Goal: Task Accomplishment & Management: Use online tool/utility

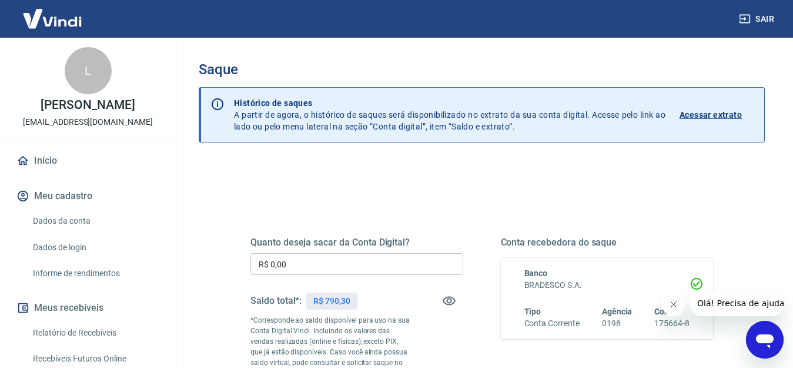
click at [305, 258] on input "R$ 0,00" at bounding box center [357, 264] width 213 height 22
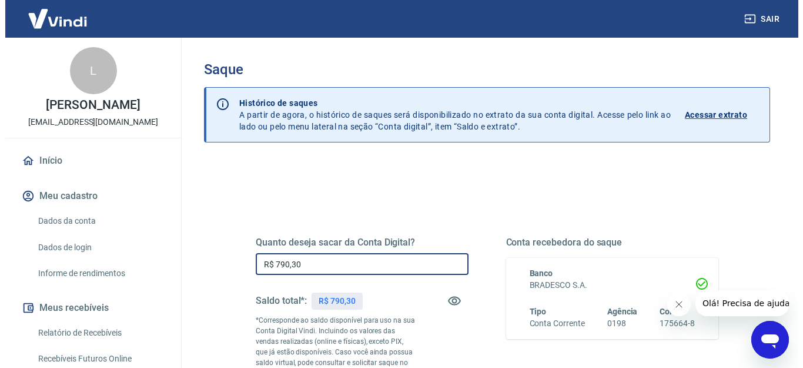
scroll to position [209, 0]
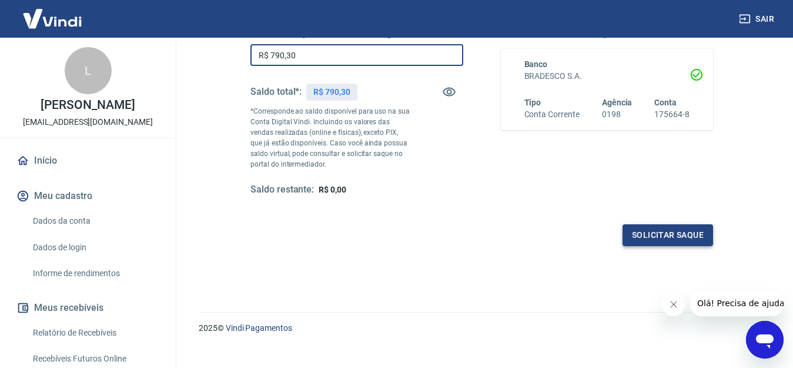
type input "R$ 790,30"
click at [672, 234] on button "Solicitar saque" at bounding box center [668, 235] width 91 height 22
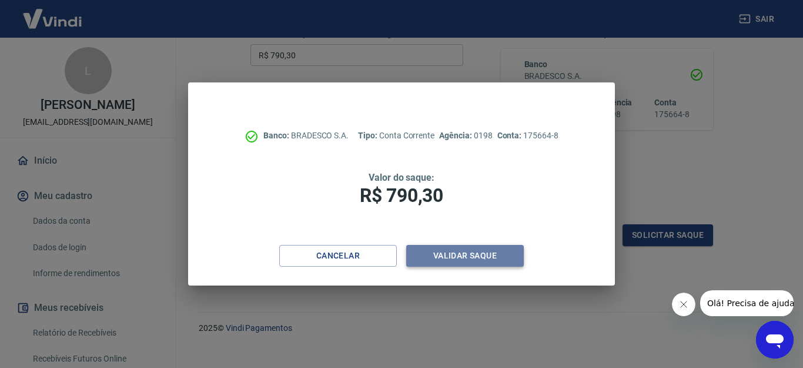
click at [485, 259] on button "Validar saque" at bounding box center [465, 256] width 118 height 22
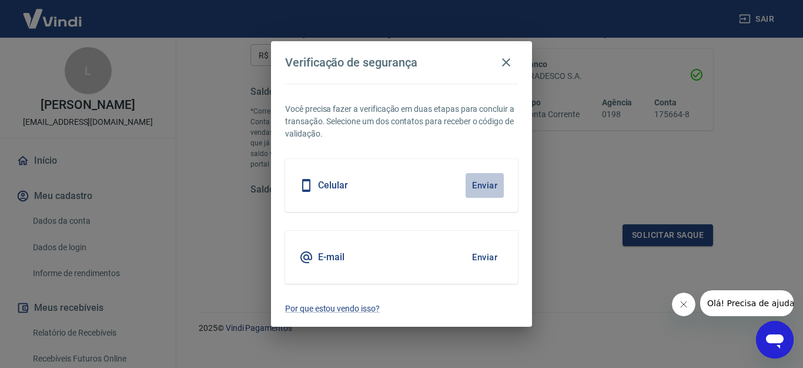
click at [483, 183] on button "Enviar" at bounding box center [485, 185] width 38 height 25
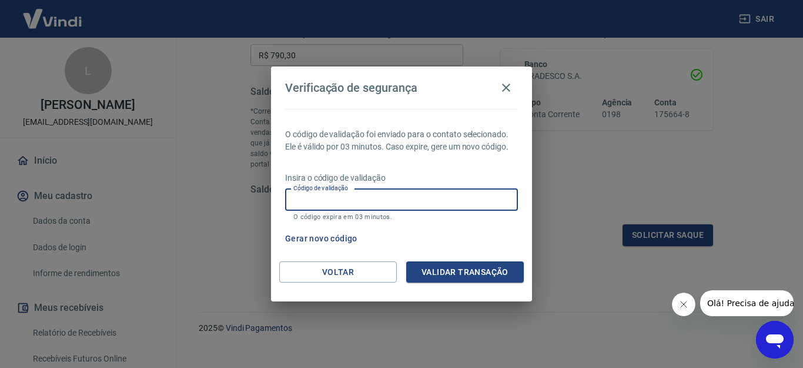
click at [371, 205] on input "Código de validação" at bounding box center [401, 200] width 233 height 22
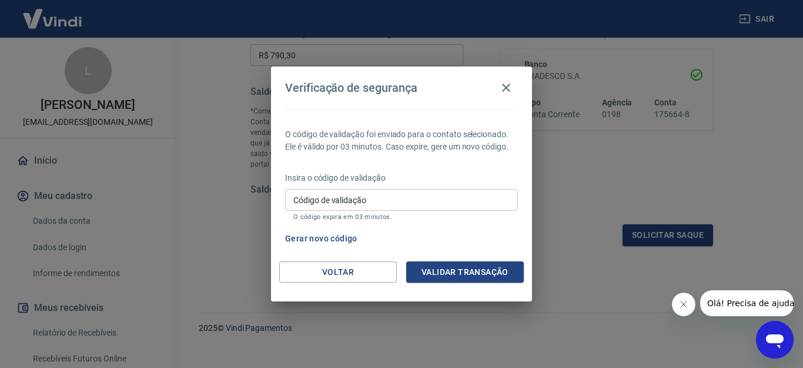
click at [437, 218] on p "O código expira em 03 minutos." at bounding box center [401, 217] width 216 height 8
click at [336, 240] on button "Gerar novo código" at bounding box center [322, 239] width 82 height 22
click at [350, 273] on button "Voltar" at bounding box center [338, 272] width 118 height 22
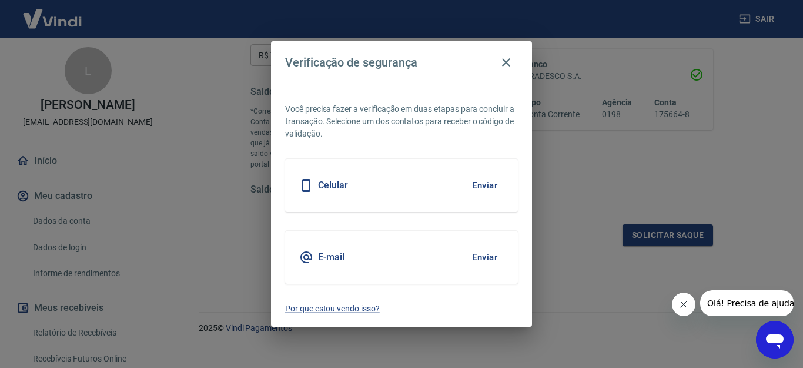
click at [476, 256] on button "Enviar" at bounding box center [485, 257] width 38 height 25
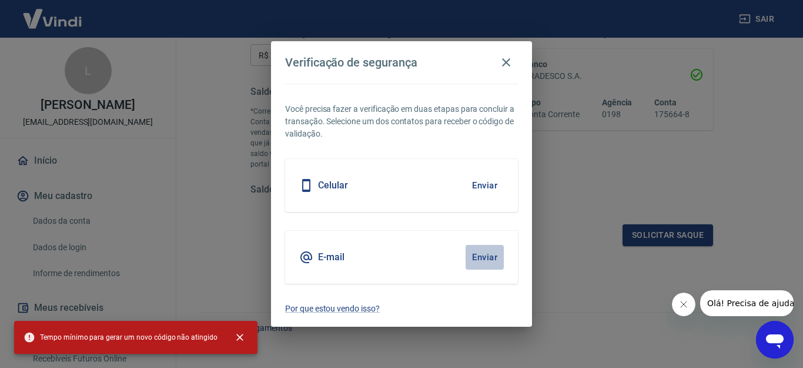
click at [483, 258] on button "Enviar" at bounding box center [485, 257] width 38 height 25
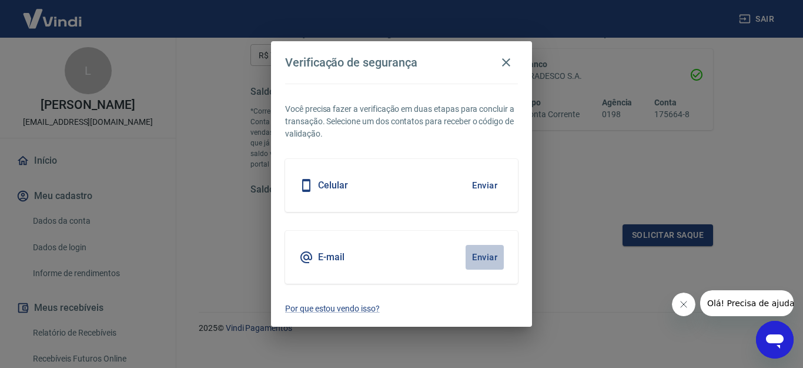
click at [479, 254] on button "Enviar" at bounding box center [485, 257] width 38 height 25
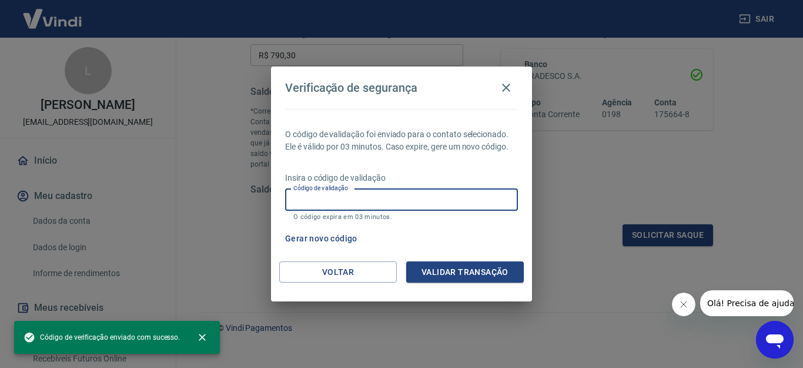
click at [369, 202] on input "Código de validação" at bounding box center [401, 200] width 233 height 22
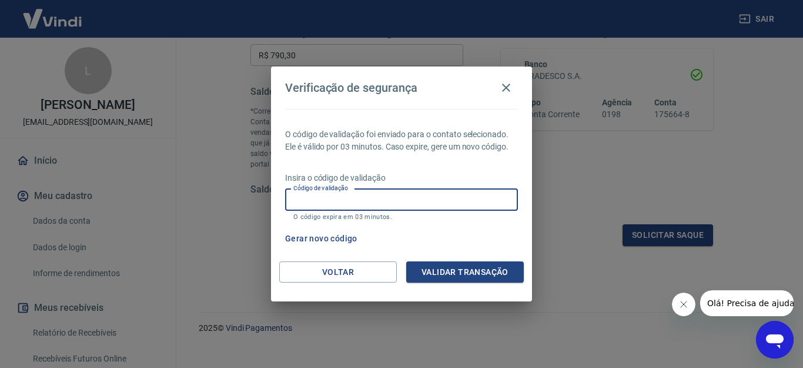
click at [361, 199] on input "Código de validação" at bounding box center [401, 200] width 233 height 22
type input "893440"
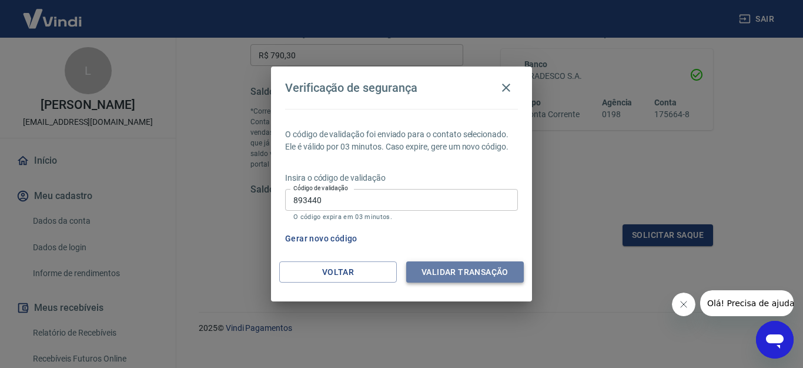
click at [450, 263] on button "Validar transação" at bounding box center [465, 272] width 118 height 22
